Goal: Check status: Check status

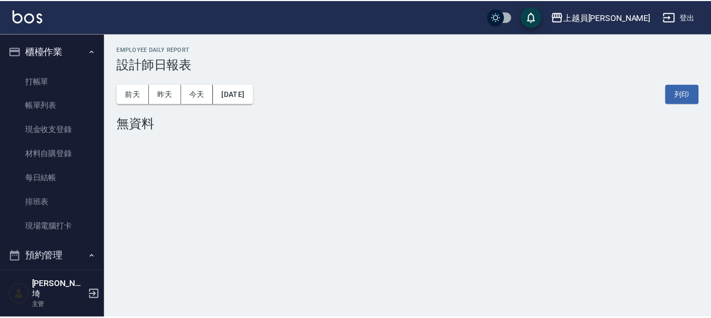
scroll to position [315, 0]
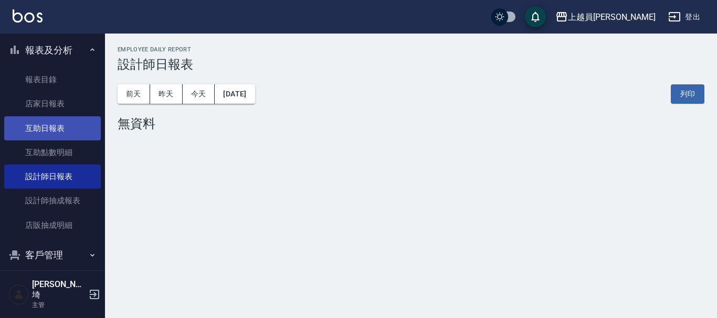
click at [27, 123] on link "互助日報表" at bounding box center [52, 128] width 97 height 24
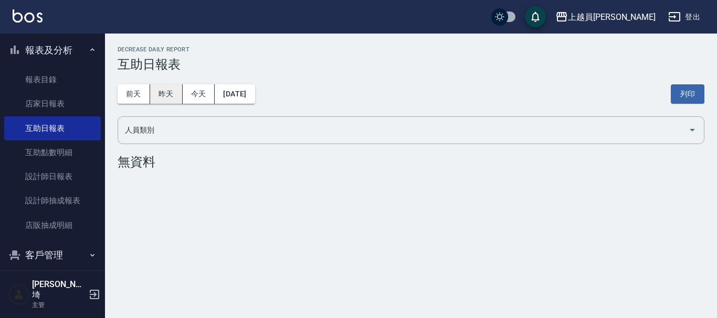
click at [171, 95] on button "昨天" at bounding box center [166, 93] width 33 height 19
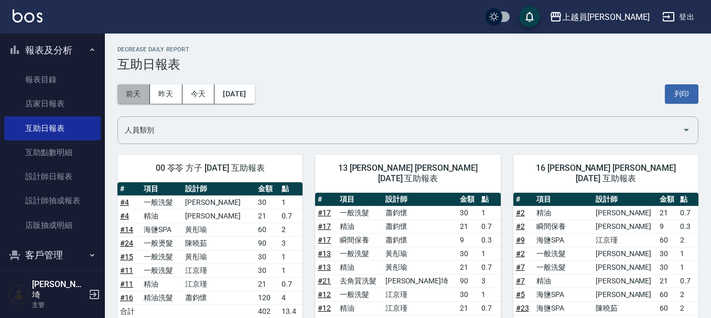
click at [120, 101] on button "前天" at bounding box center [134, 93] width 33 height 19
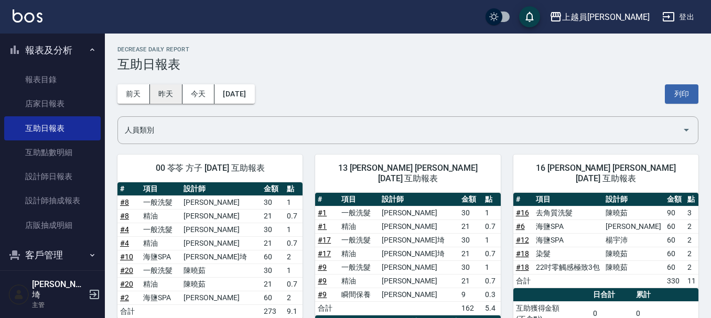
click at [156, 90] on button "昨天" at bounding box center [166, 93] width 33 height 19
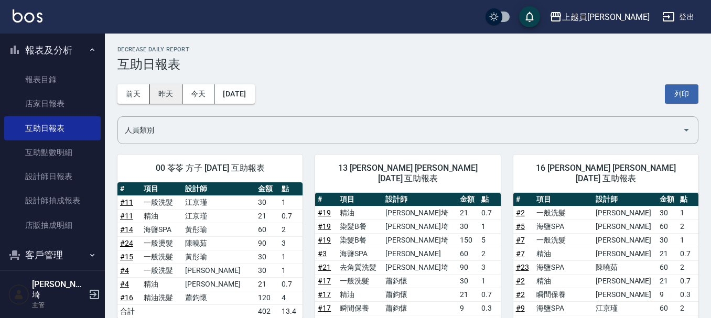
click at [172, 87] on button "昨天" at bounding box center [166, 93] width 33 height 19
